Goal: Transaction & Acquisition: Purchase product/service

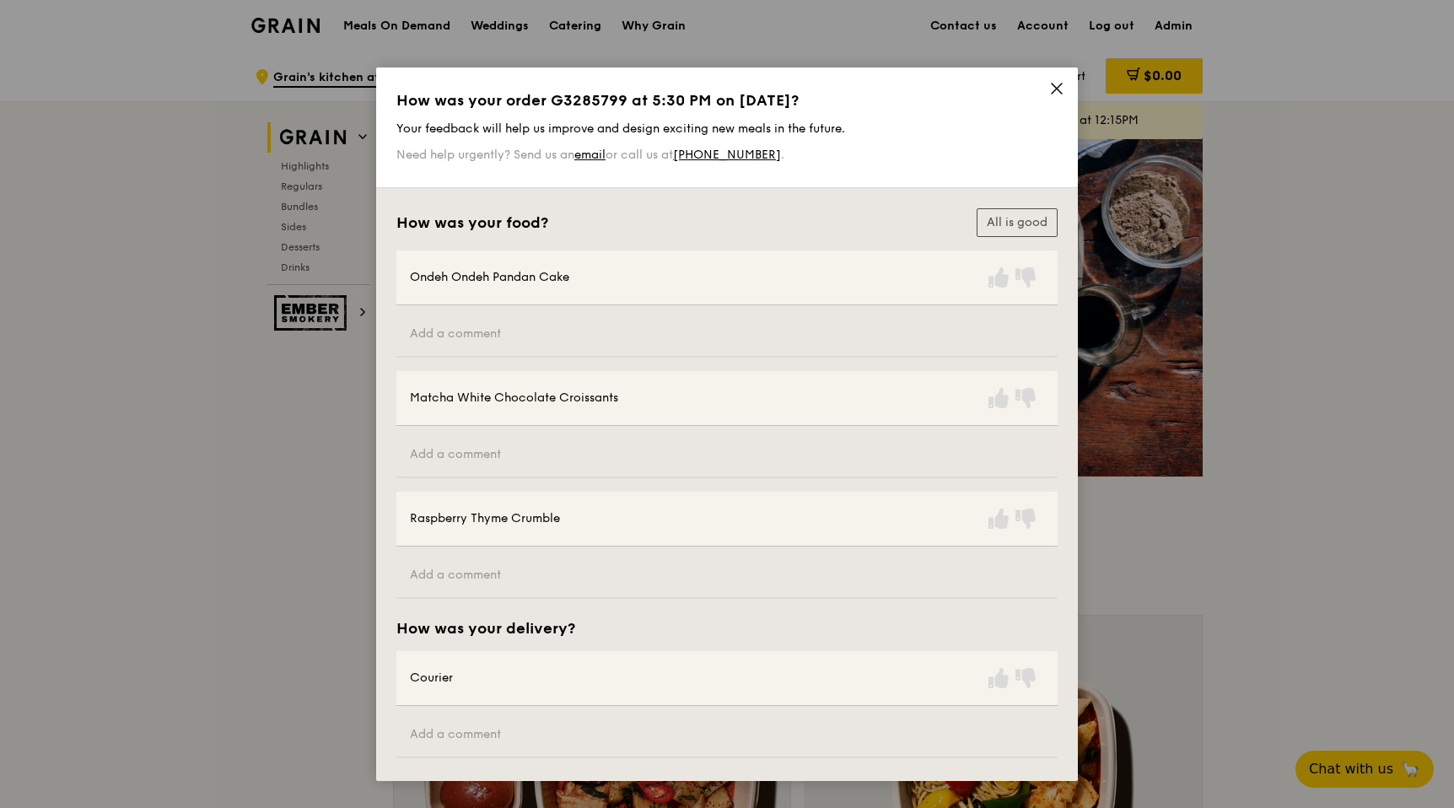
click at [1052, 88] on icon at bounding box center [1056, 88] width 10 height 10
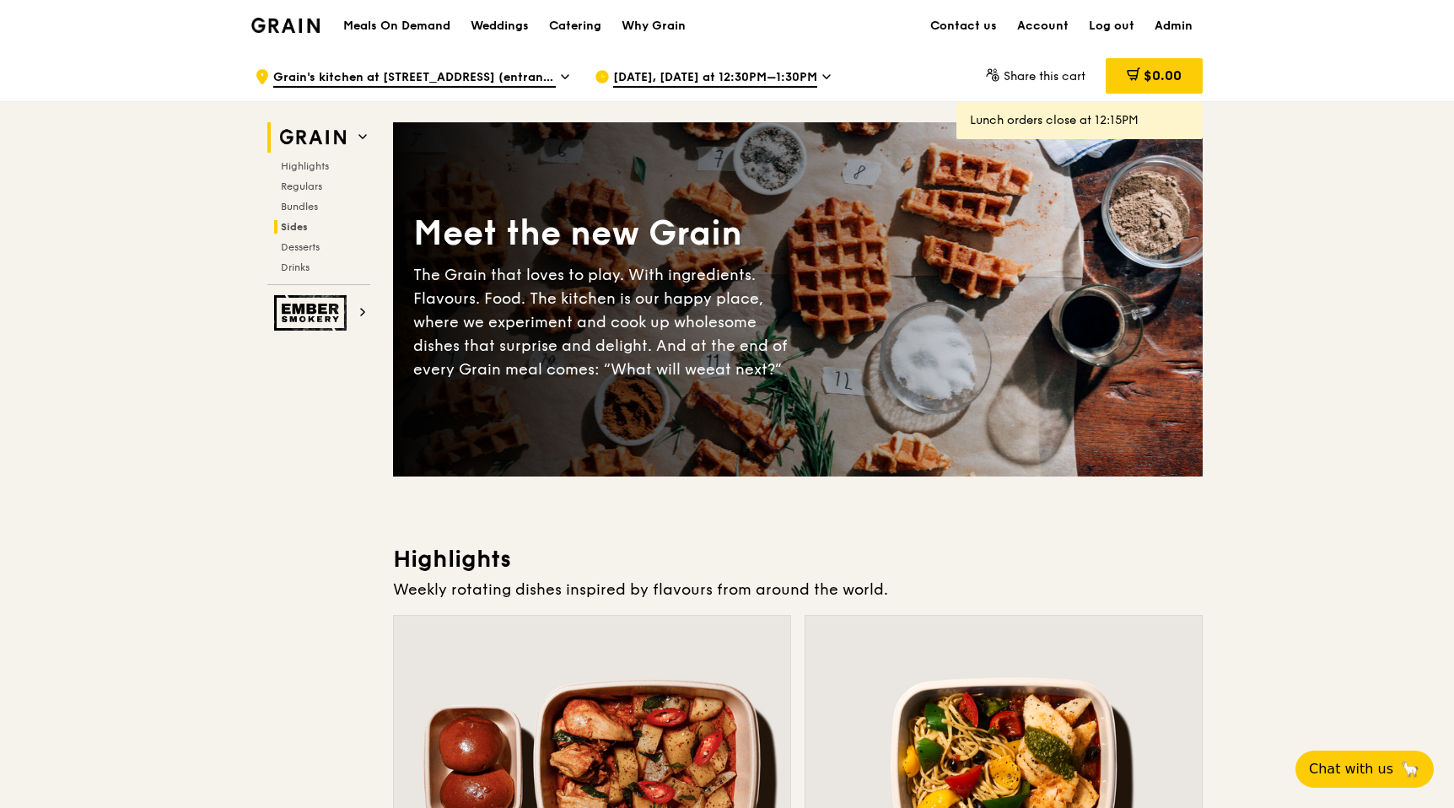
click at [301, 226] on span "Sides" at bounding box center [294, 227] width 27 height 12
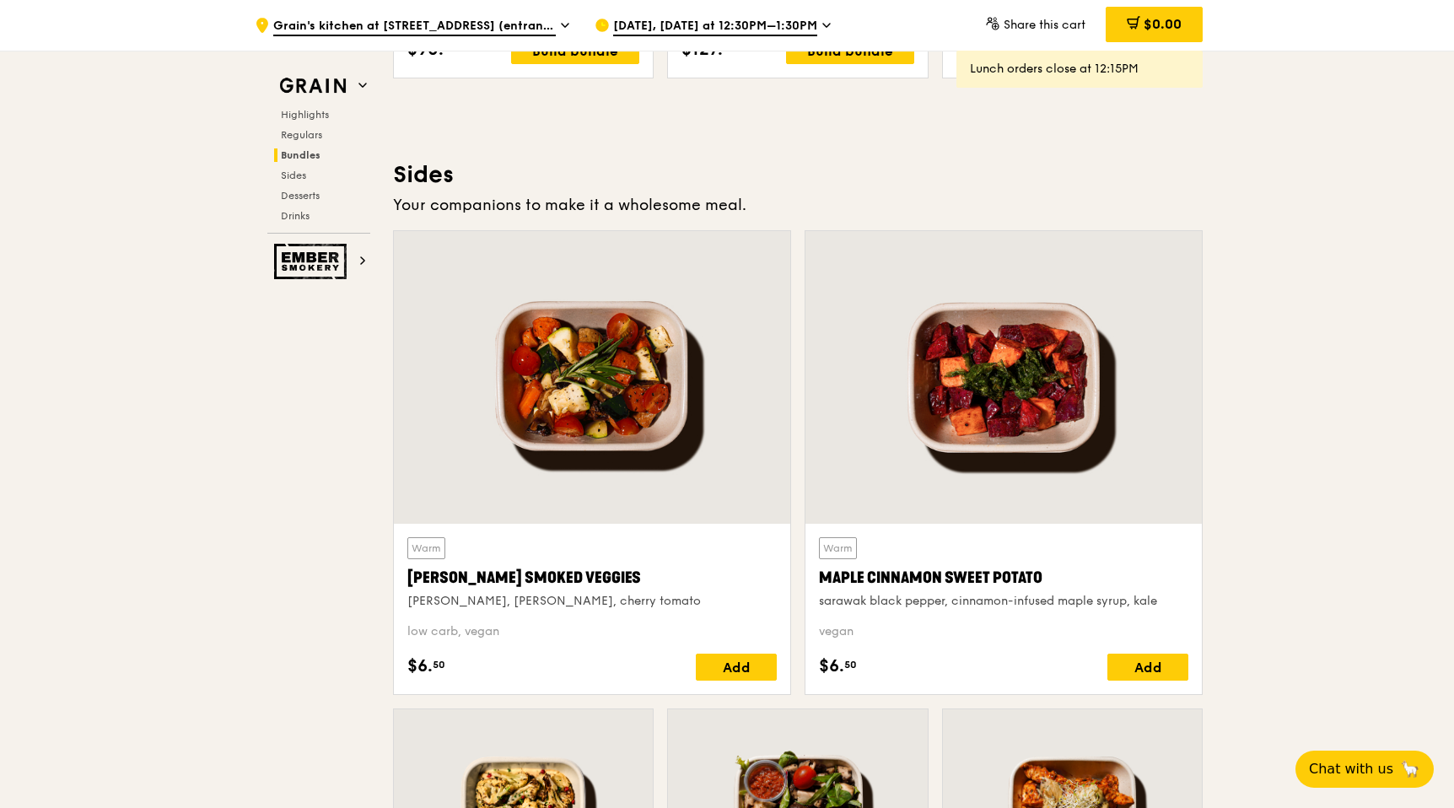
scroll to position [3757, 0]
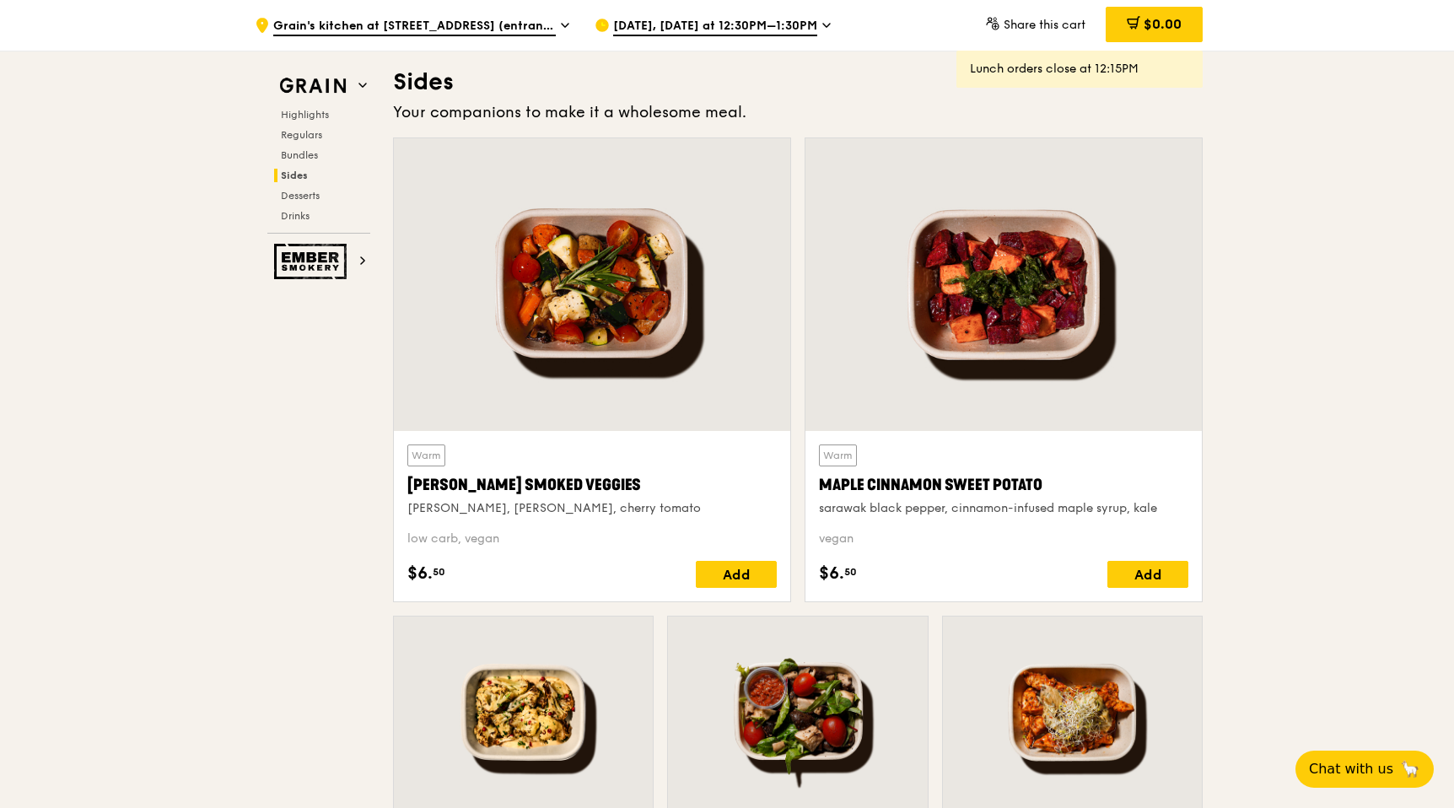
click at [743, 19] on span "Sep 16, Today at 12:30PM–1:30PM" at bounding box center [715, 27] width 204 height 19
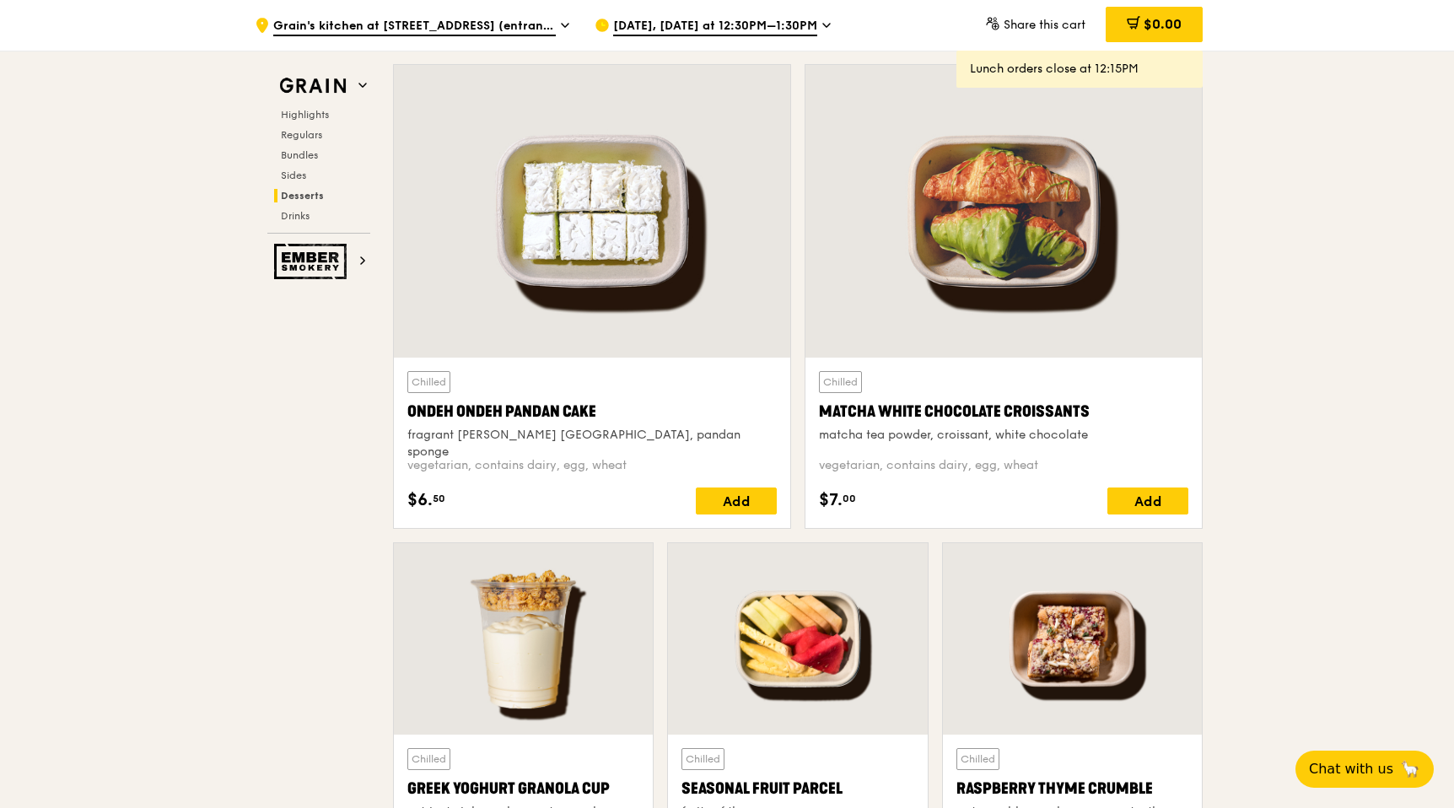
scroll to position [4890, 0]
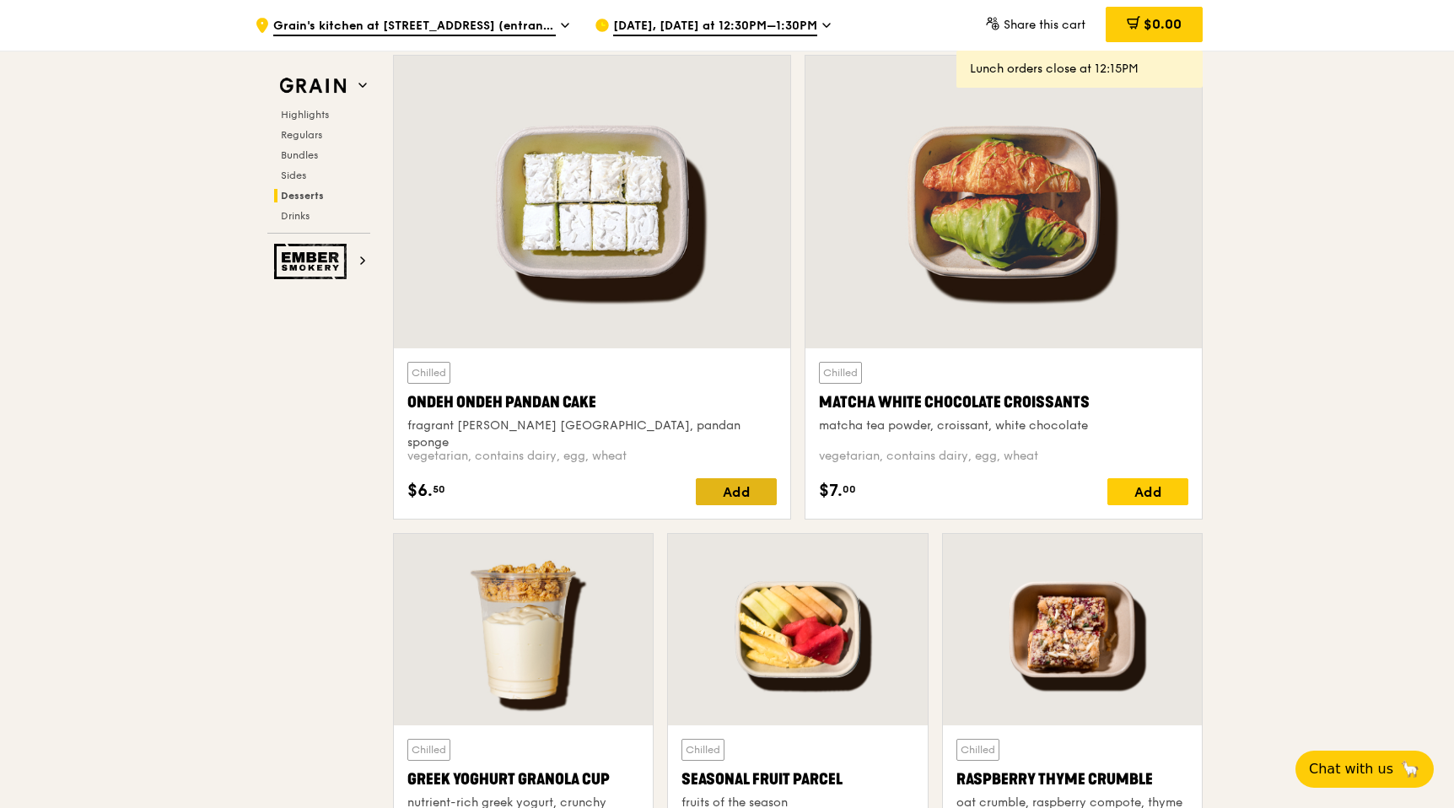
click at [720, 481] on div "Add" at bounding box center [736, 491] width 81 height 27
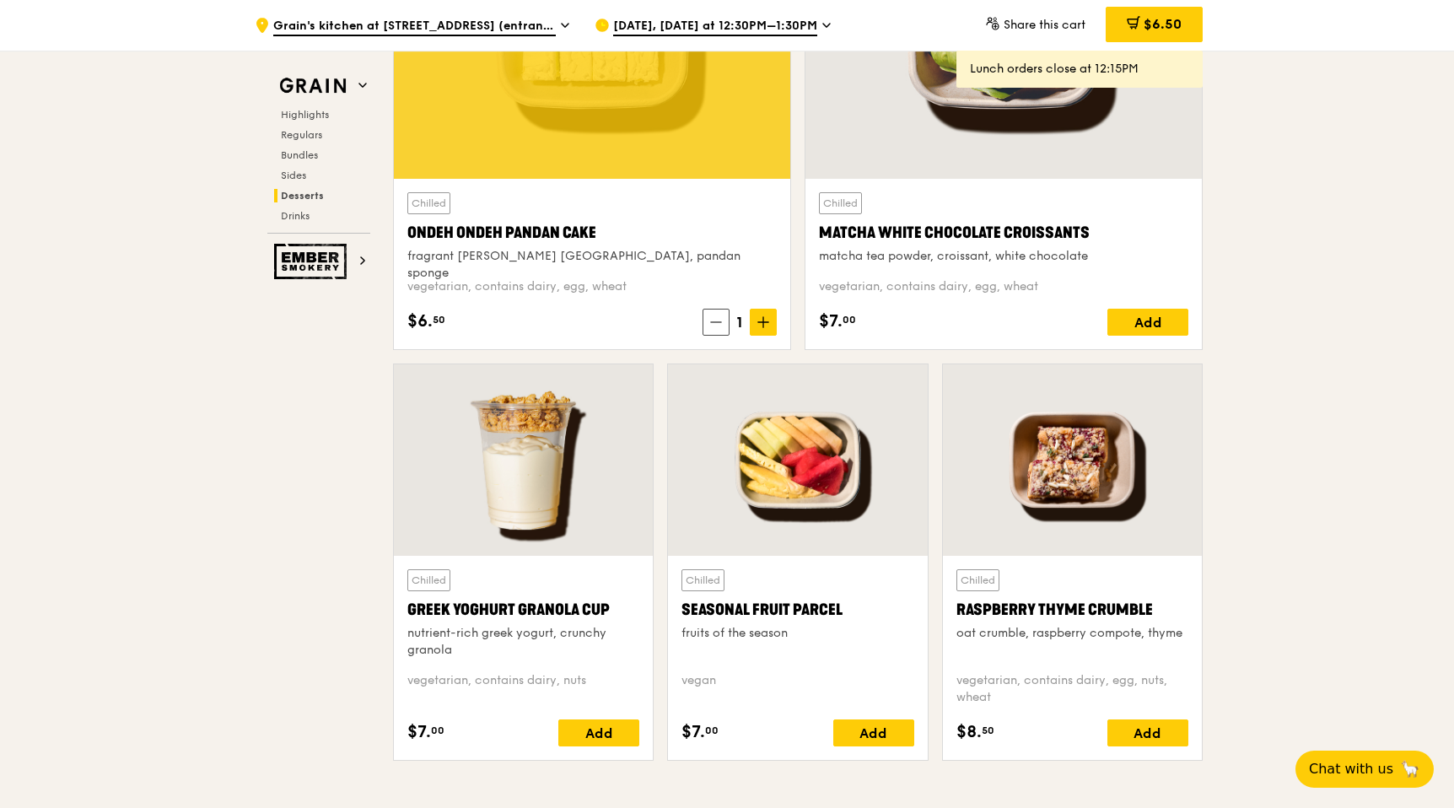
scroll to position [5078, 0]
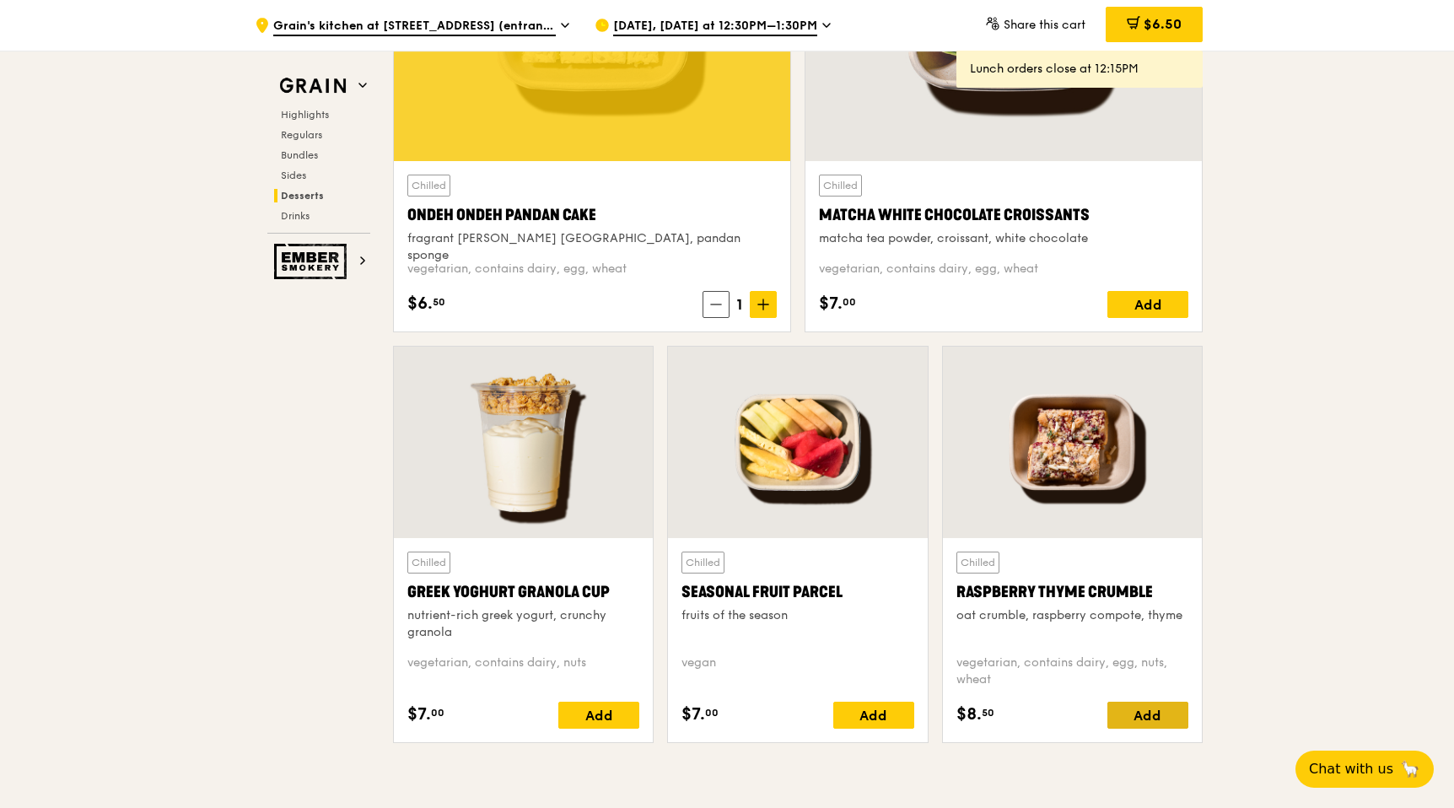
click at [1121, 718] on div "Add" at bounding box center [1147, 715] width 81 height 27
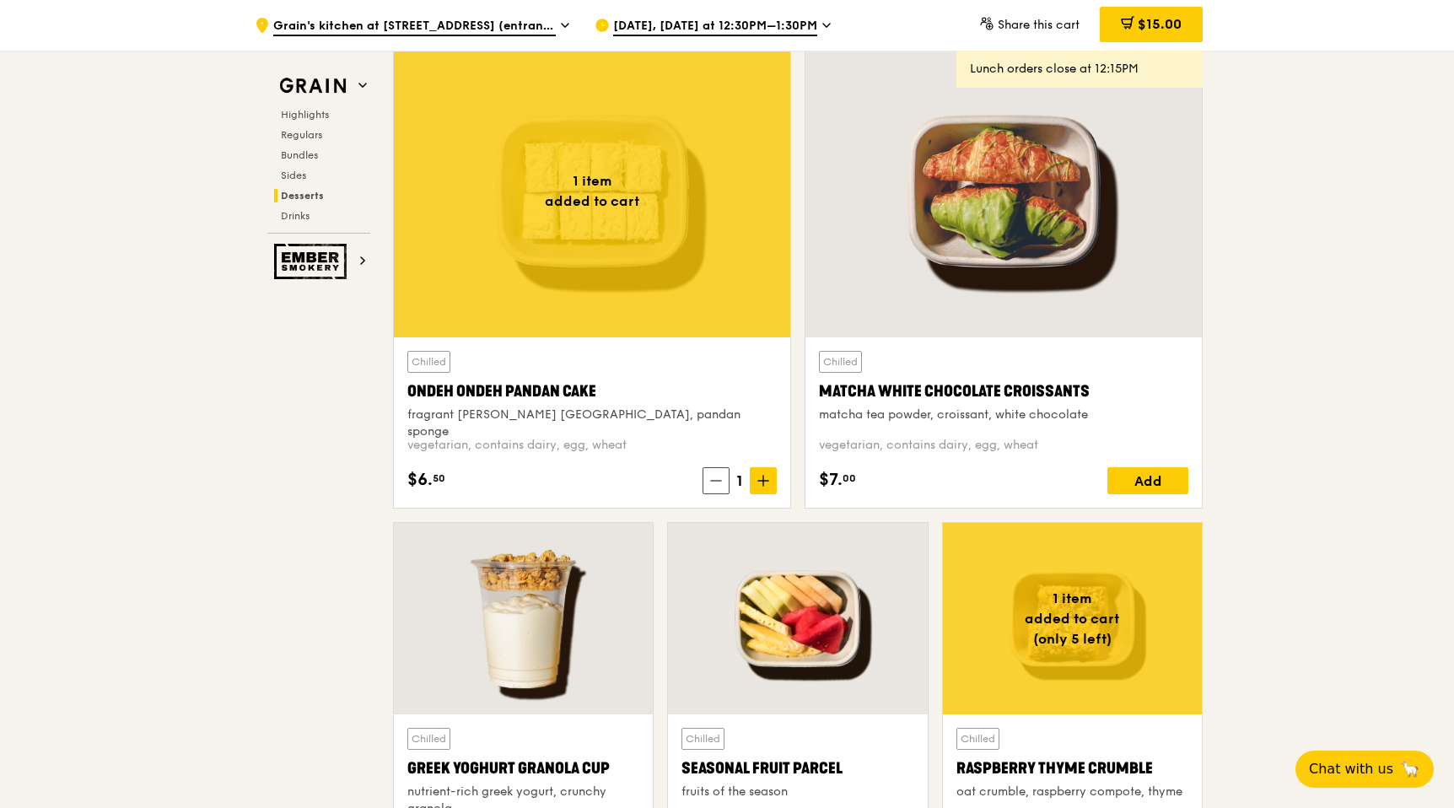
scroll to position [4895, 0]
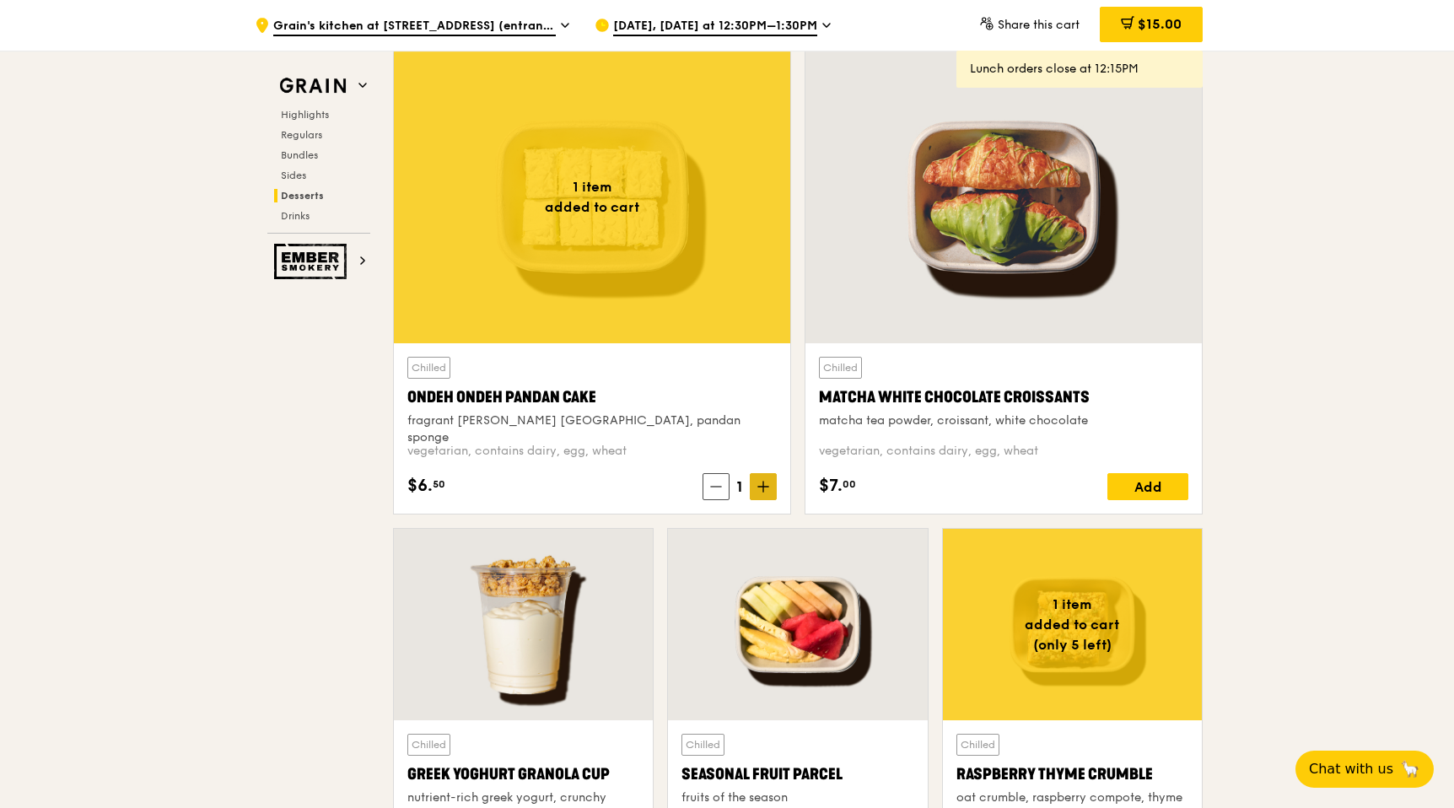
click at [765, 474] on span at bounding box center [763, 486] width 27 height 27
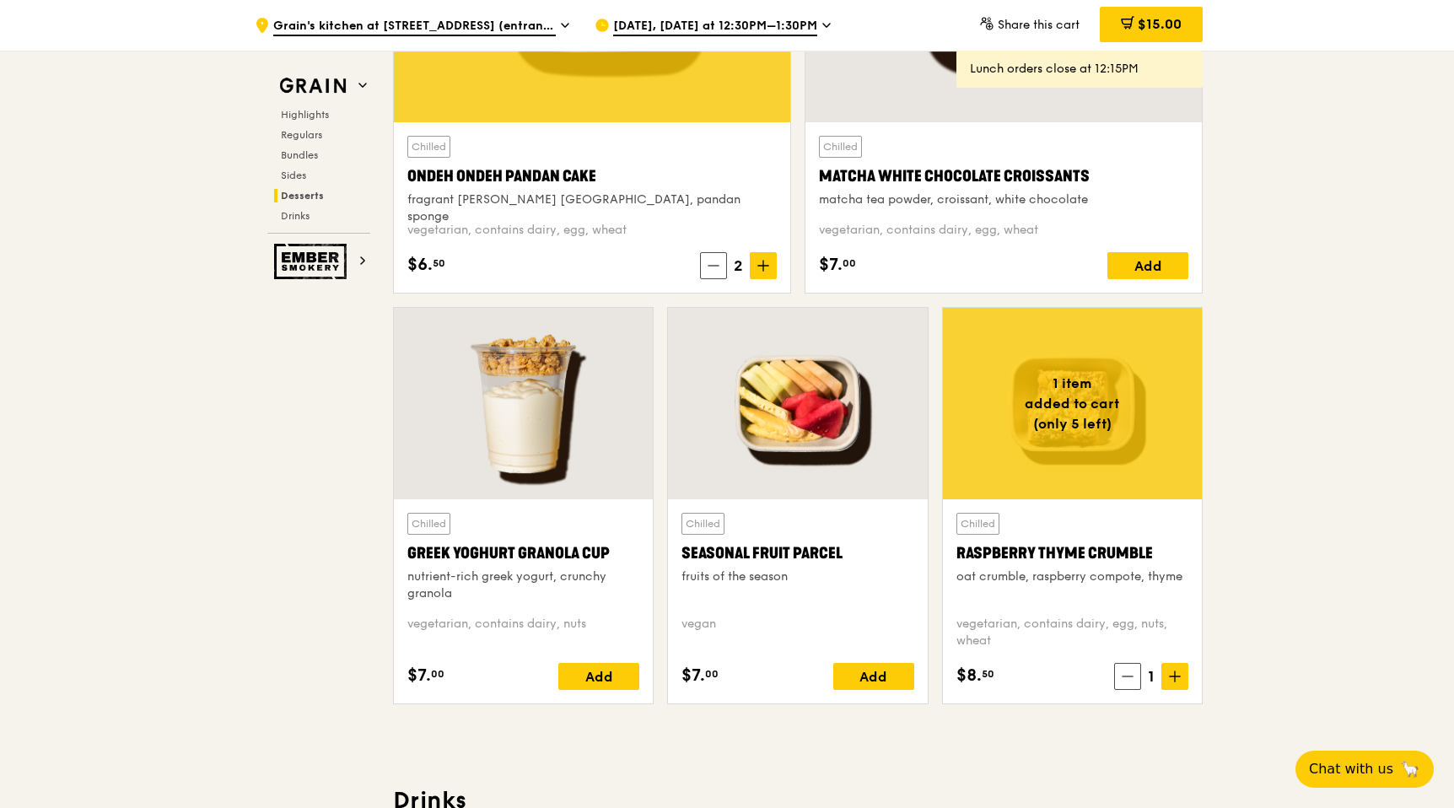
scroll to position [5120, 0]
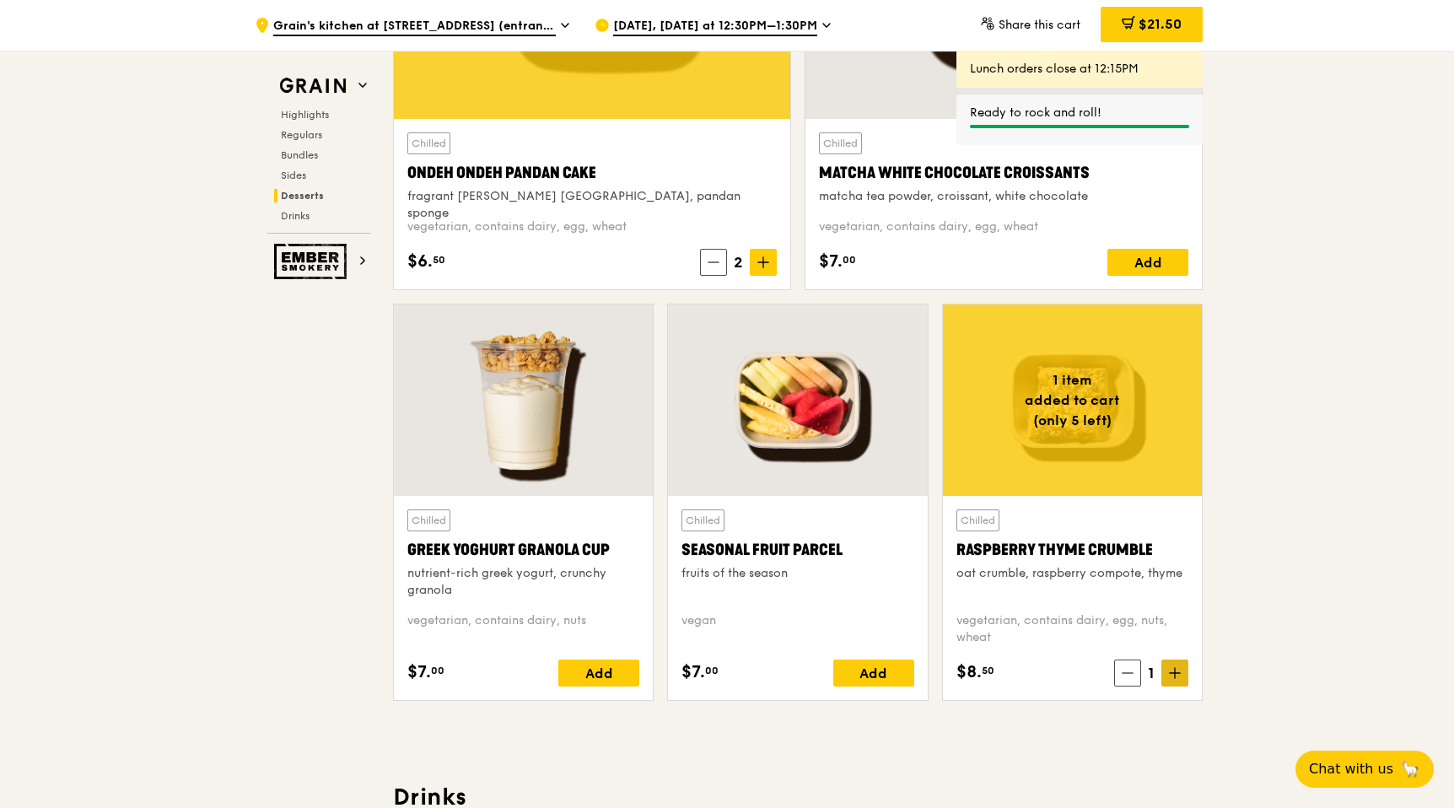
click at [1175, 669] on icon at bounding box center [1175, 673] width 12 height 12
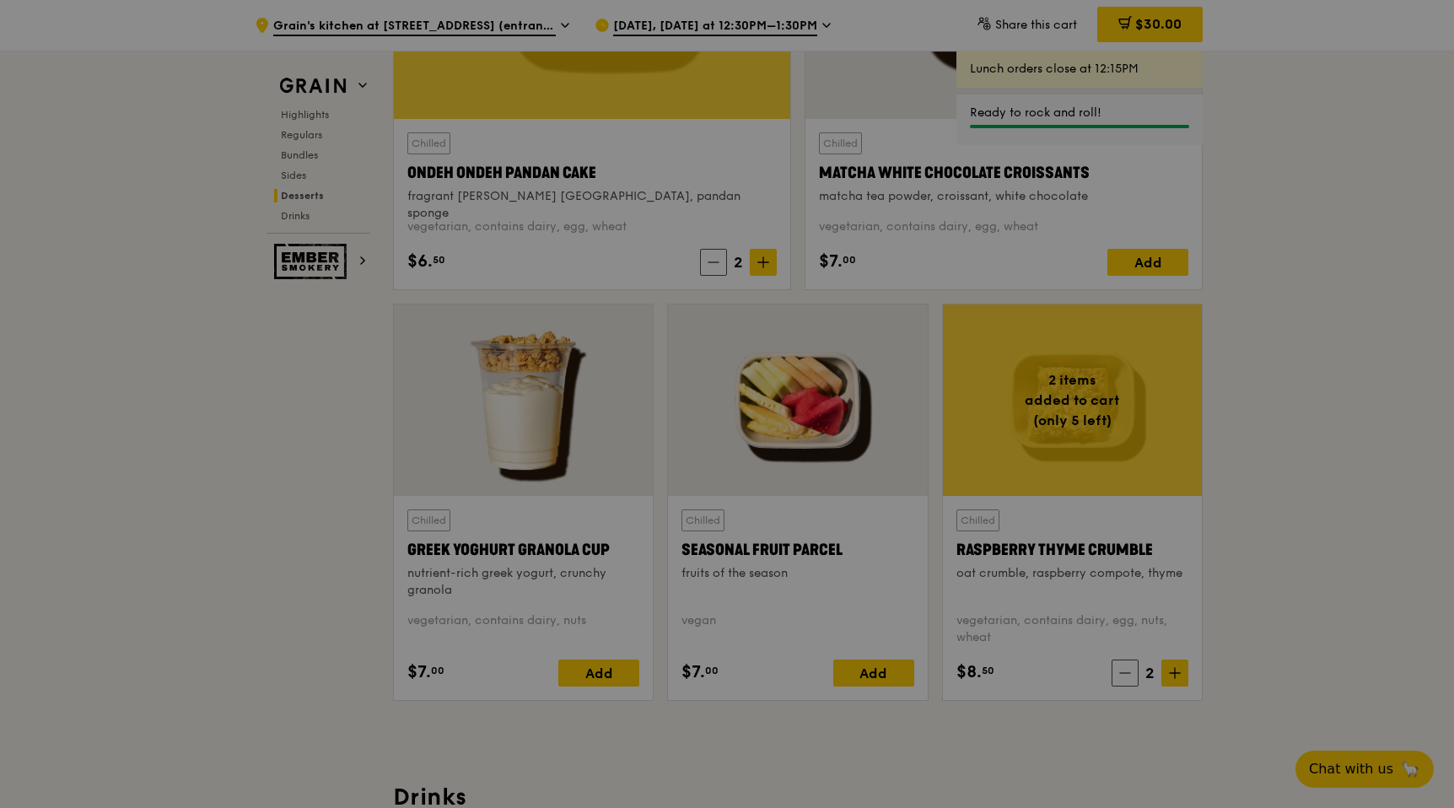
type input "2"
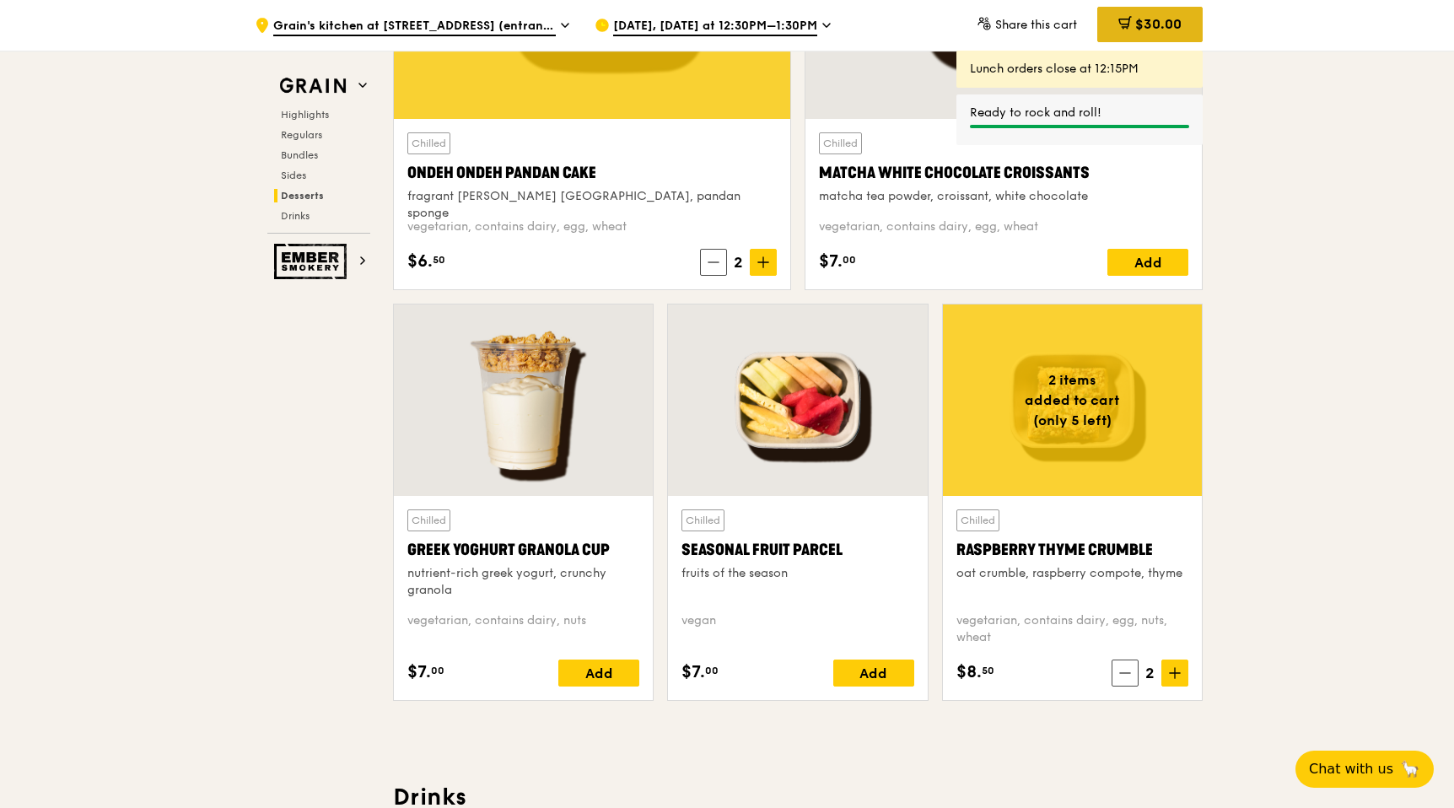
click at [1155, 20] on span "$30.00" at bounding box center [1158, 24] width 46 height 16
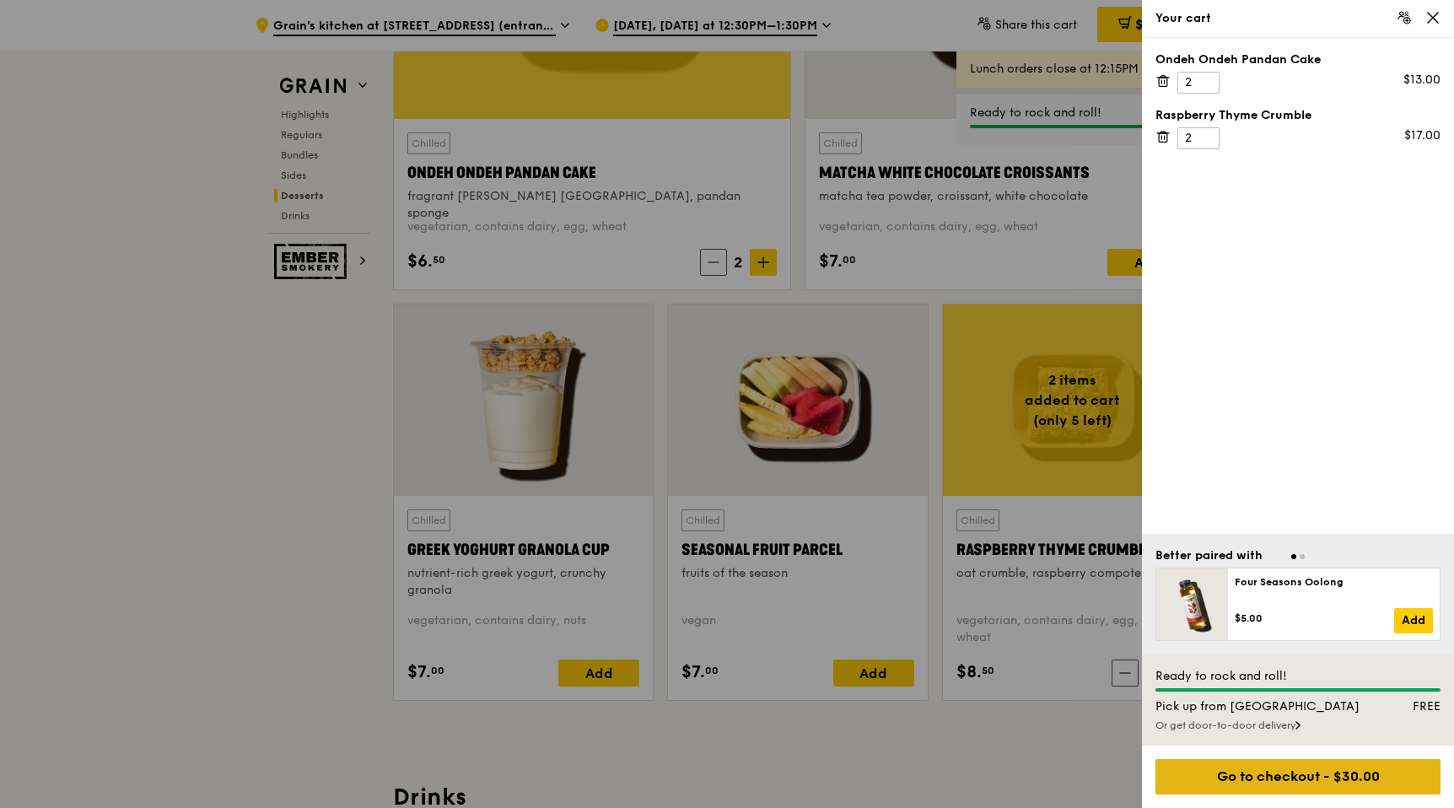
click at [1295, 768] on div "Go to checkout - $30.00" at bounding box center [1297, 776] width 285 height 35
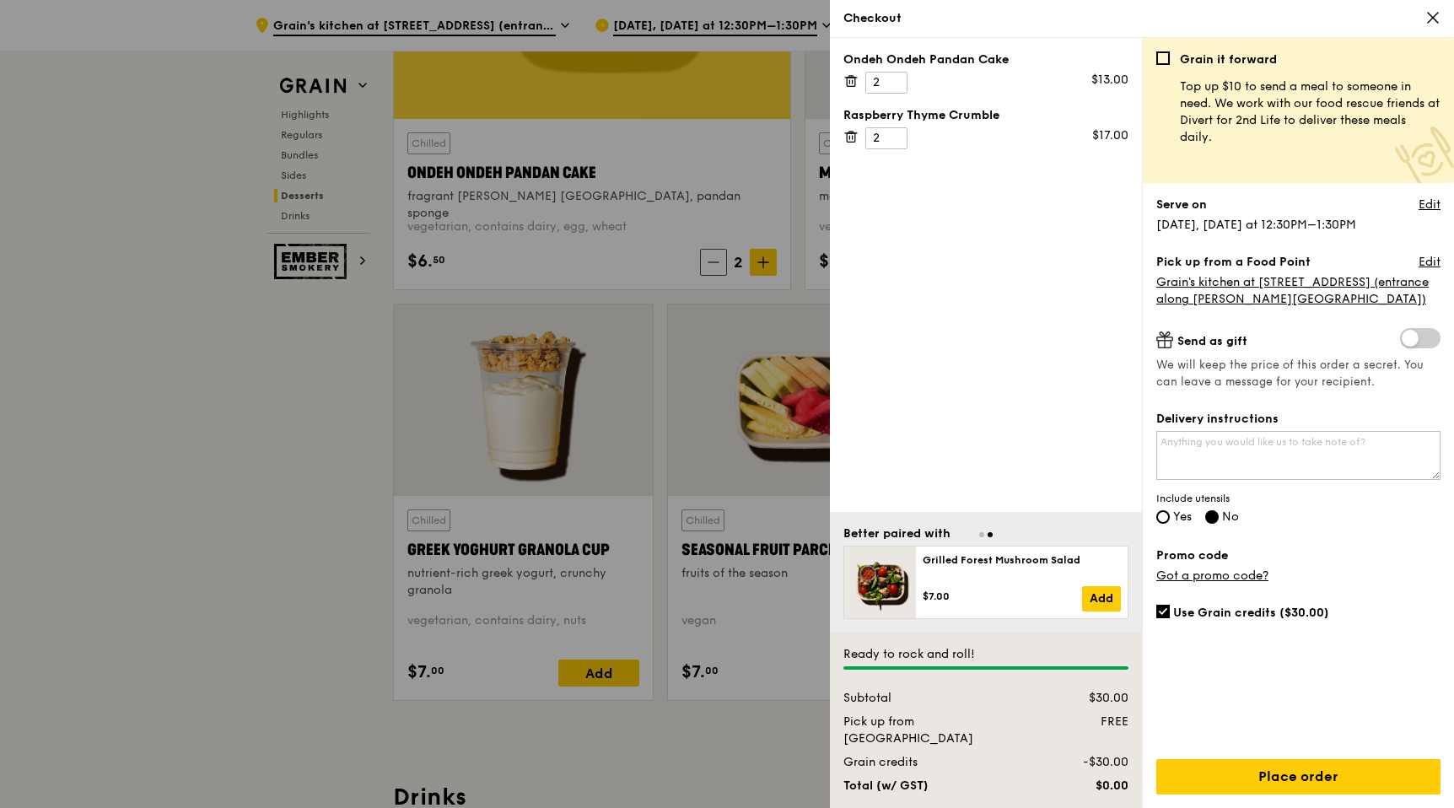
click at [1417, 348] on label "Send as gift" at bounding box center [1298, 339] width 284 height 22
click at [1413, 323] on div "Grain it forward Top up $10 to send a meal to someone in need. We work with our…" at bounding box center [1298, 429] width 284 height 756
click at [1413, 334] on span at bounding box center [1420, 338] width 40 height 20
click at [1403, 340] on input "checkbox" at bounding box center [1403, 340] width 0 height 0
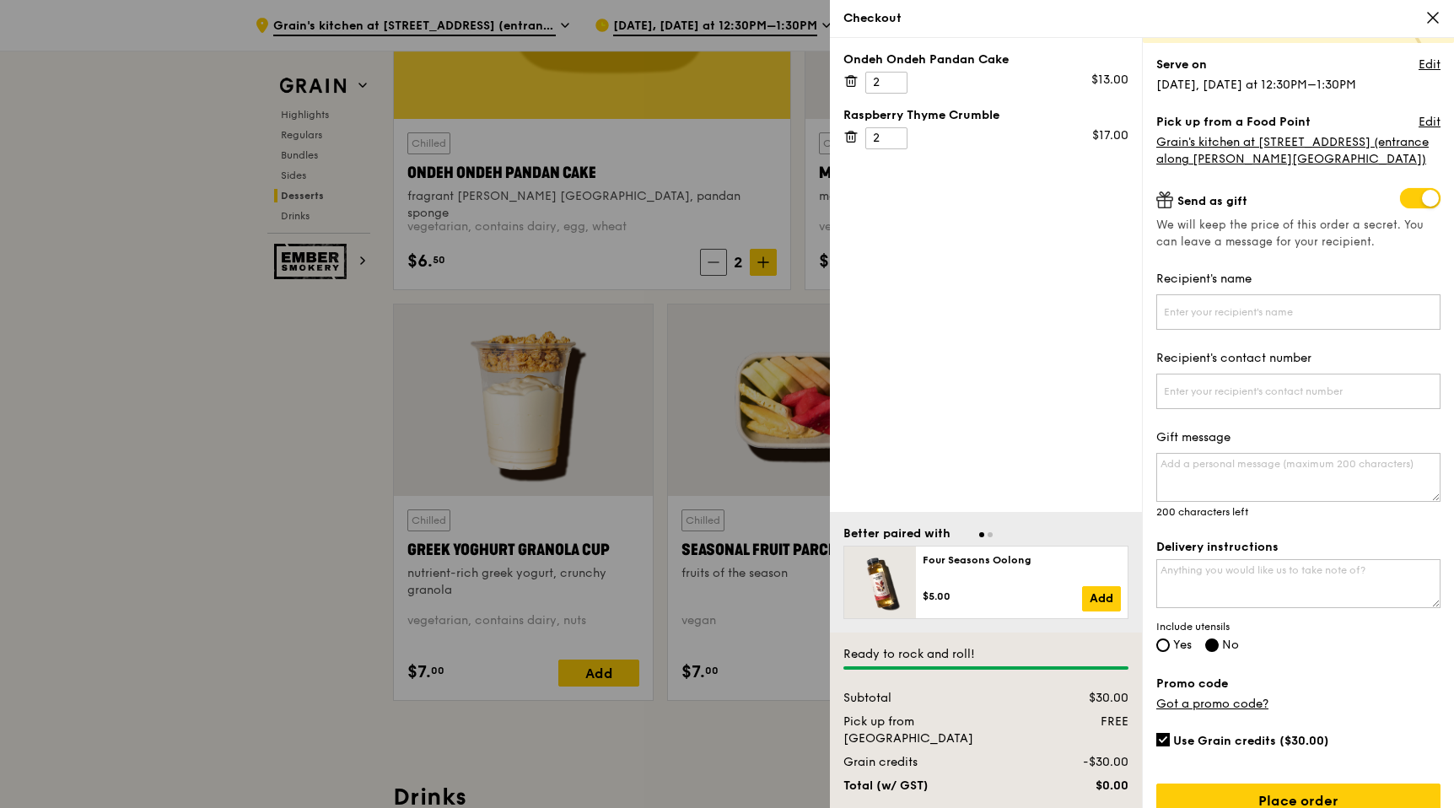
scroll to position [145, 0]
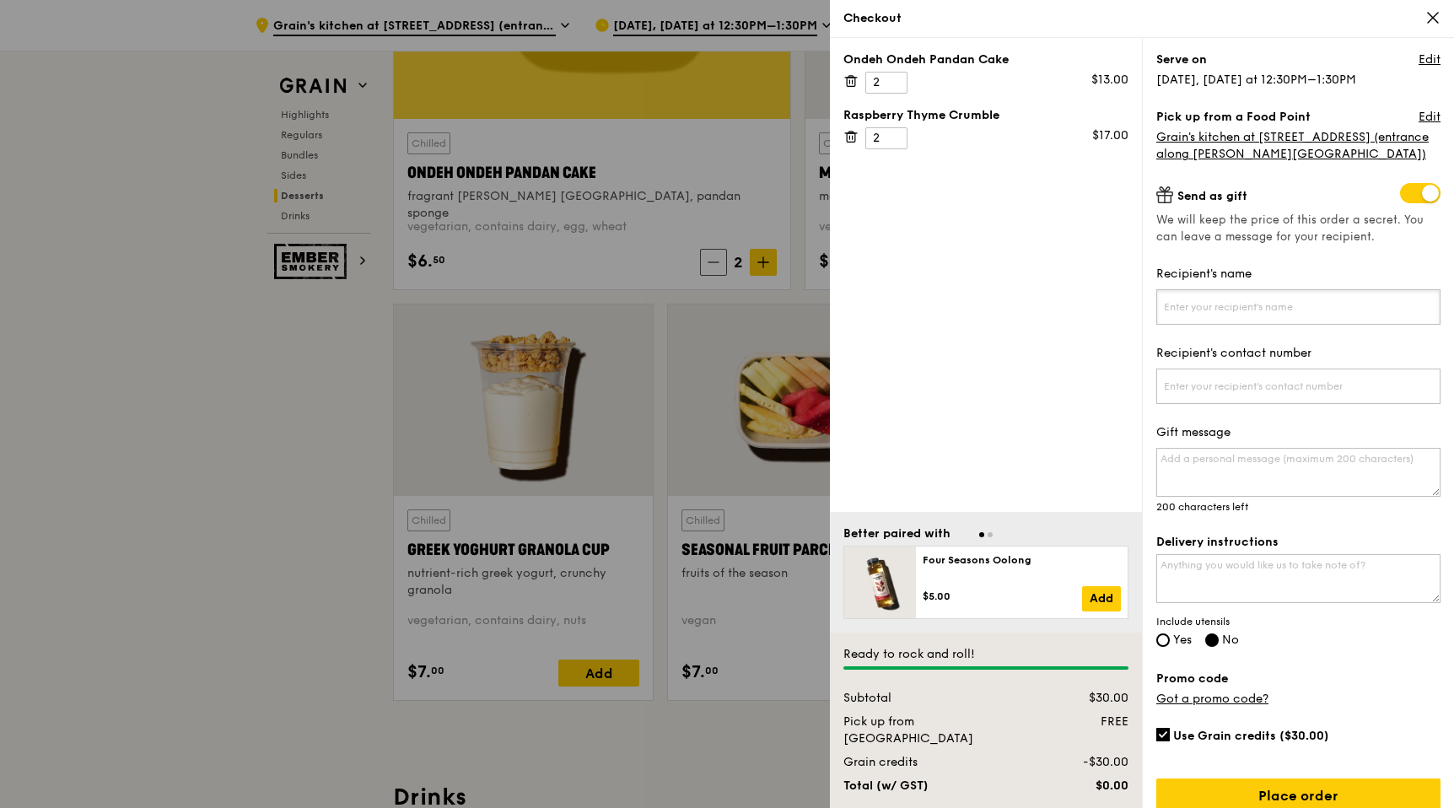
click at [1371, 320] on input "Recipient's name" at bounding box center [1298, 306] width 284 height 35
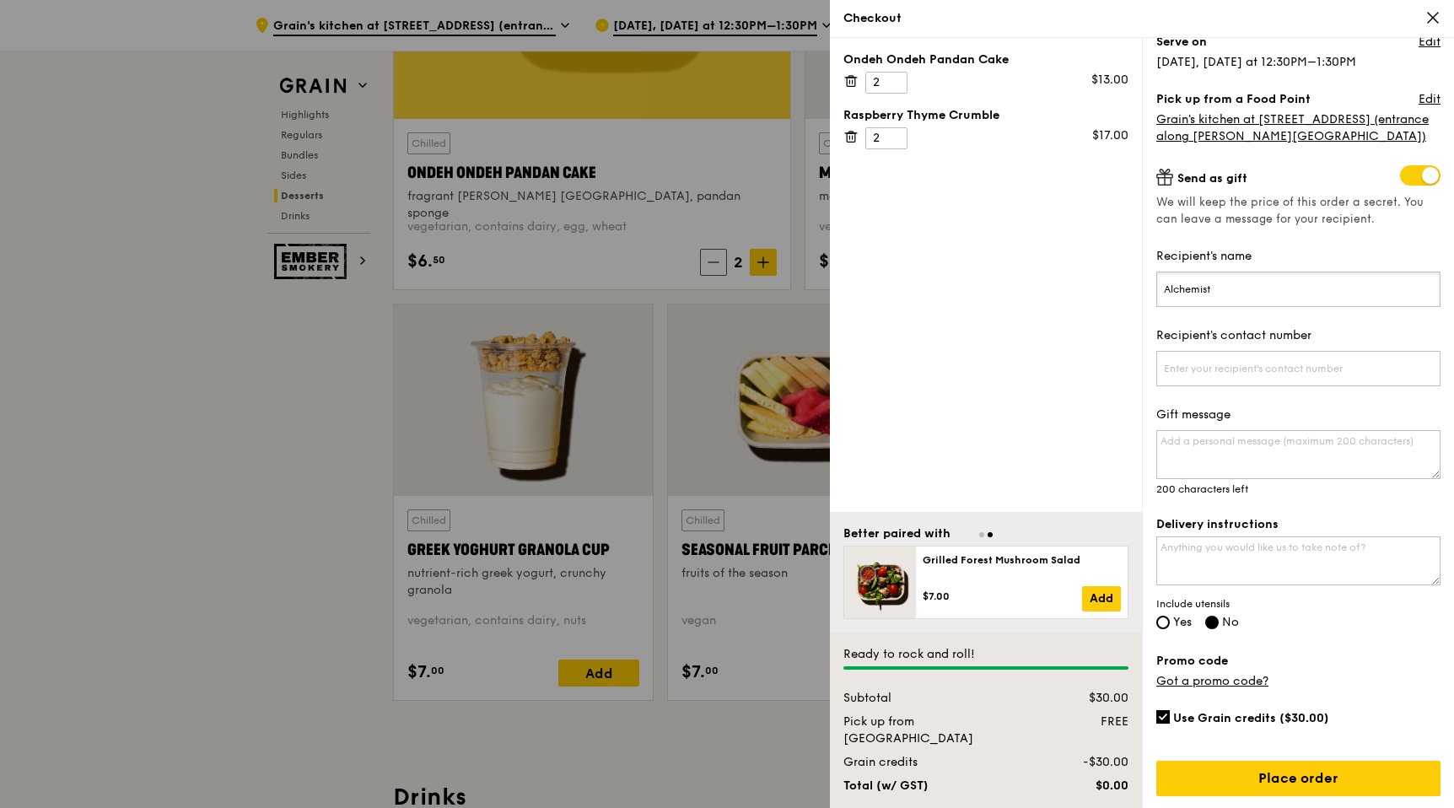
type input "Alchemist"
click at [1166, 614] on div "Delivery instructions Include utensils Yes No" at bounding box center [1298, 574] width 284 height 116
click at [1166, 625] on input "Yes" at bounding box center [1162, 622] width 13 height 13
radio input "true"
radio input "false"
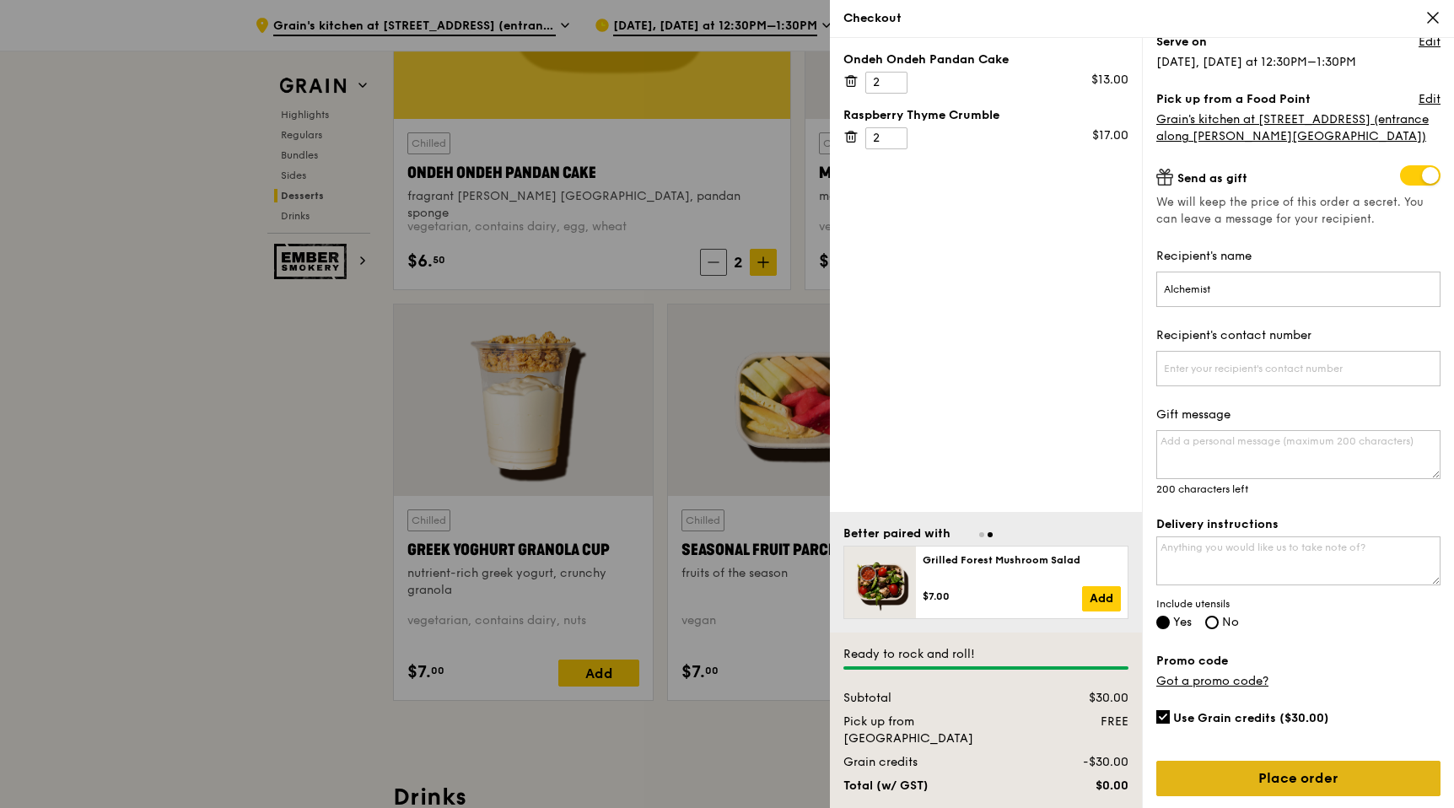
click at [1290, 765] on link "Place order" at bounding box center [1298, 778] width 284 height 35
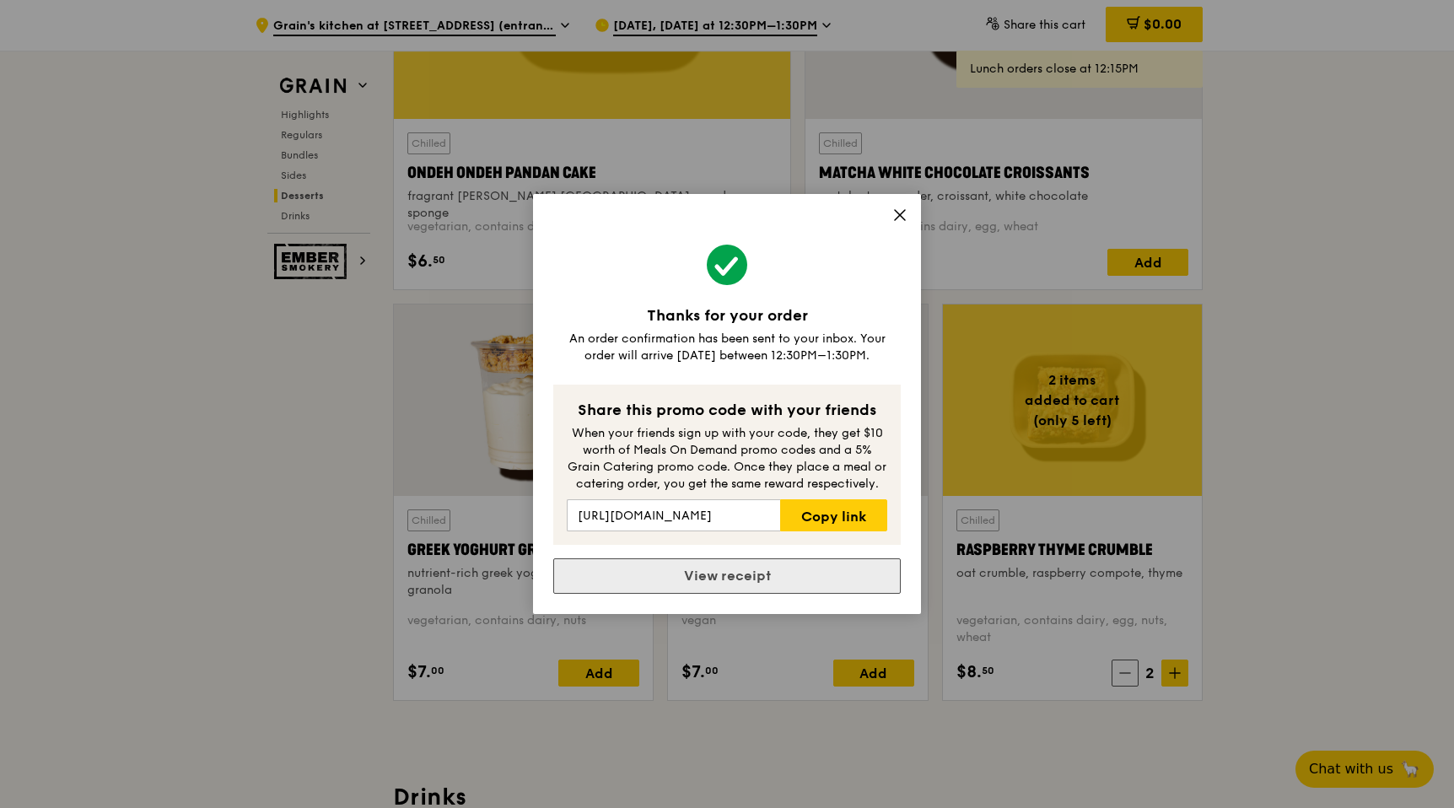
click at [732, 572] on link "View receipt" at bounding box center [726, 575] width 347 height 35
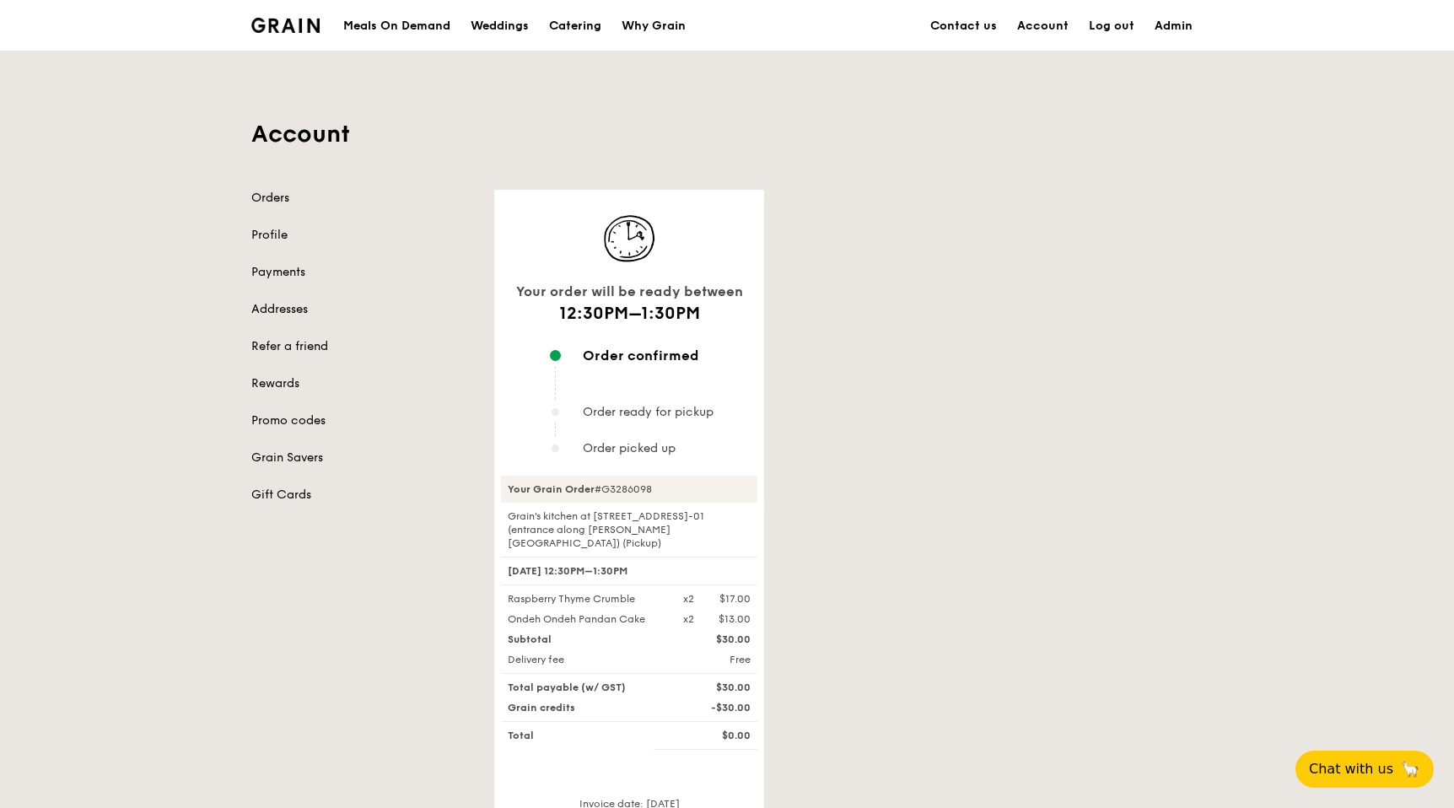
click at [282, 194] on link "Orders" at bounding box center [362, 198] width 223 height 17
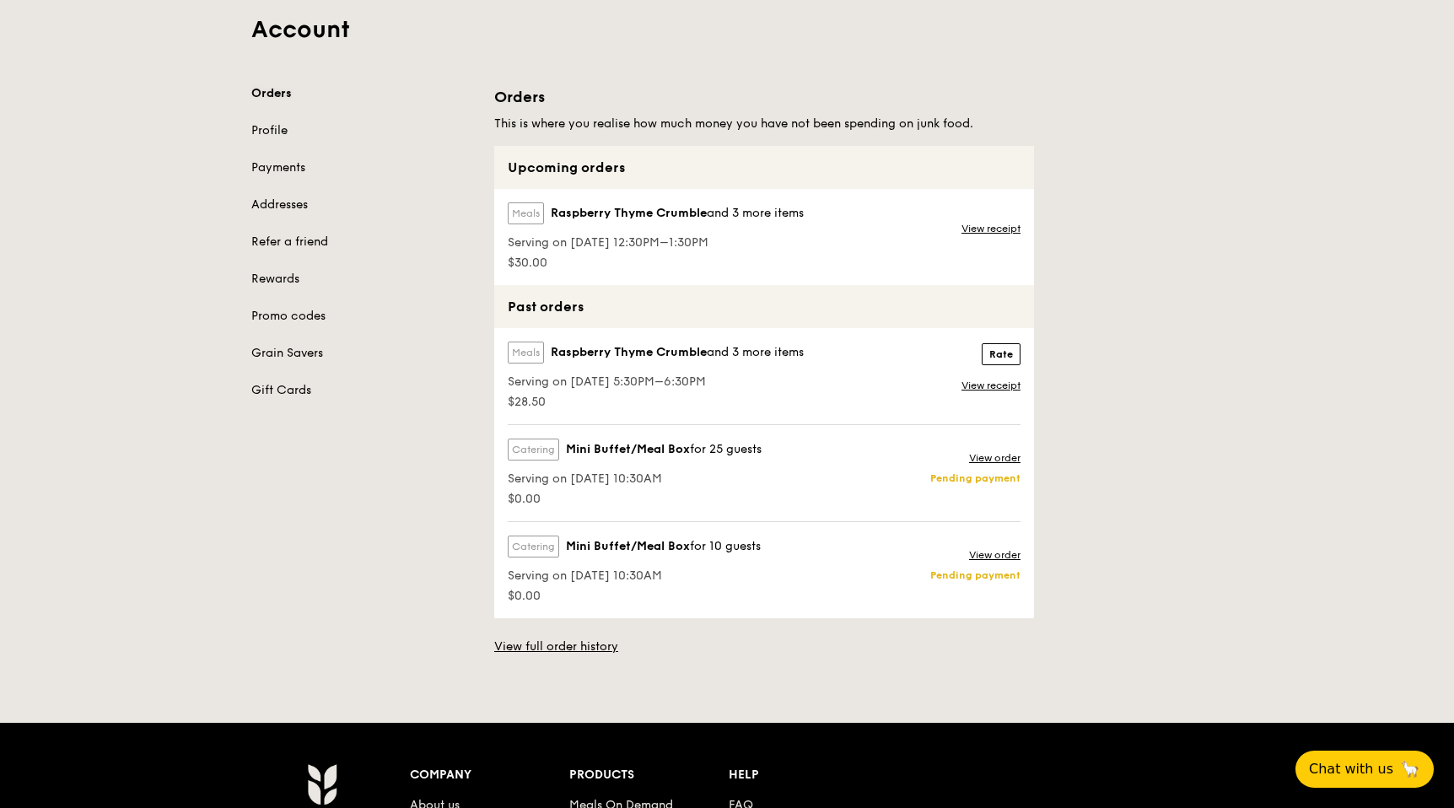
scroll to position [110, 0]
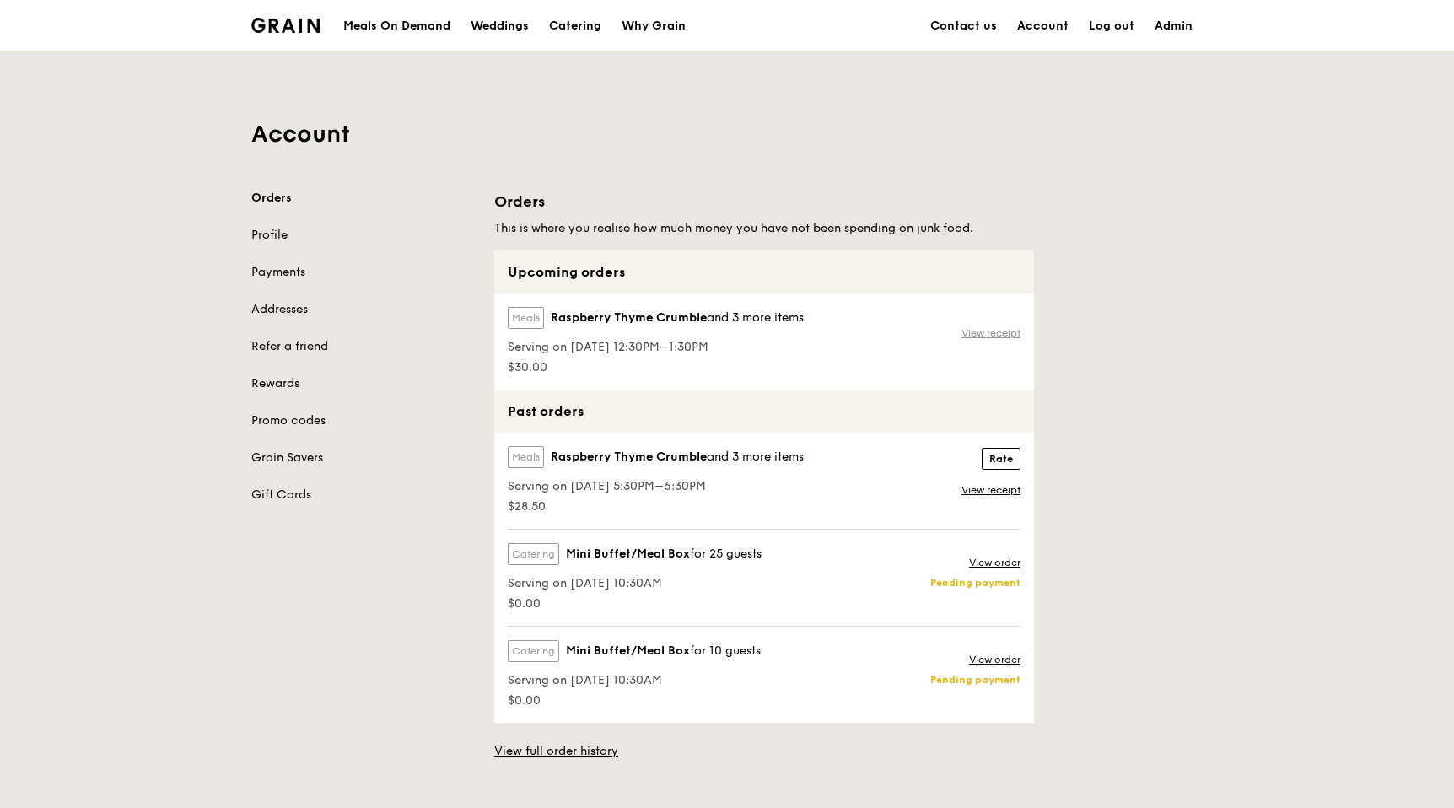
click at [998, 336] on link "View receipt" at bounding box center [990, 332] width 59 height 13
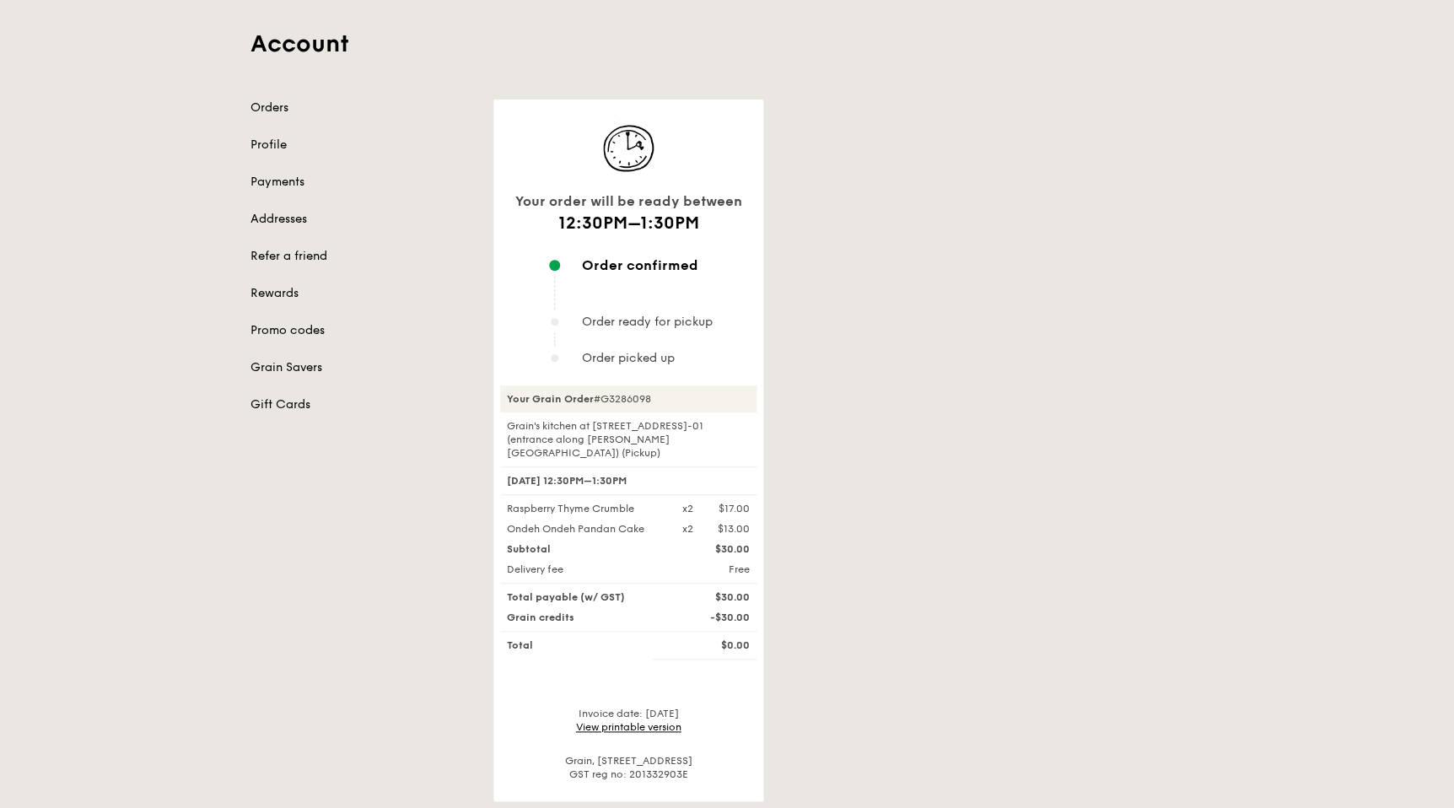
scroll to position [90, 0]
